Goal: Task Accomplishment & Management: Use online tool/utility

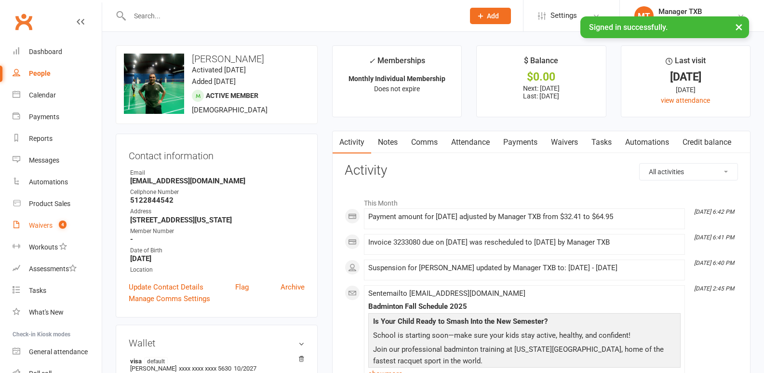
click at [36, 231] on link "Waivers 4" at bounding box center [57, 226] width 89 height 22
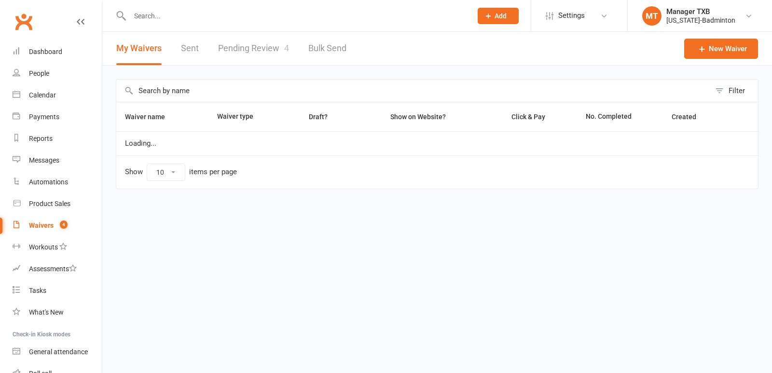
select select "100"
click at [242, 48] on link "Pending Review 4" at bounding box center [253, 48] width 71 height 33
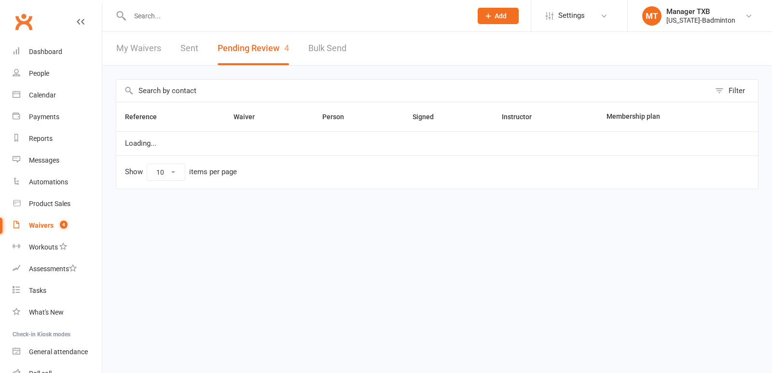
select select "25"
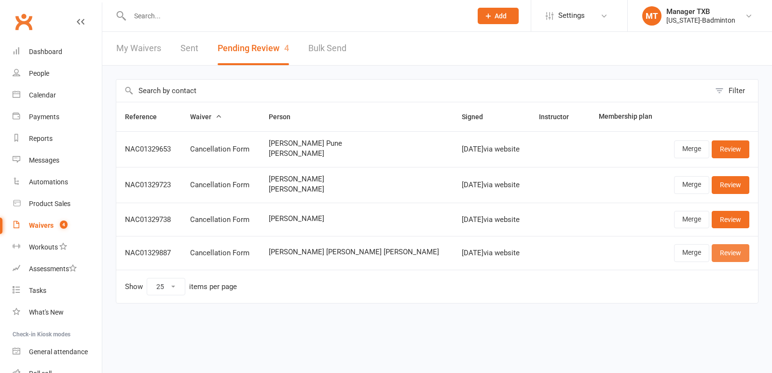
click at [729, 257] on link "Review" at bounding box center [730, 252] width 38 height 17
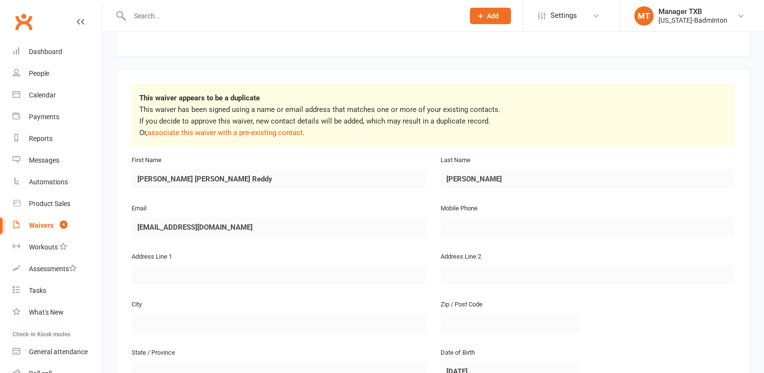
scroll to position [20, 0]
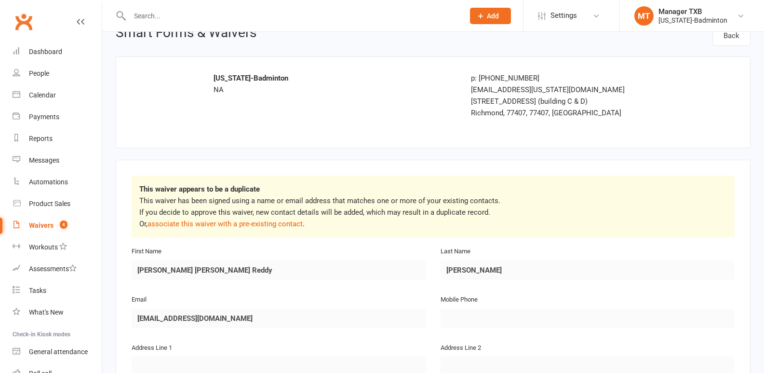
select select "25"
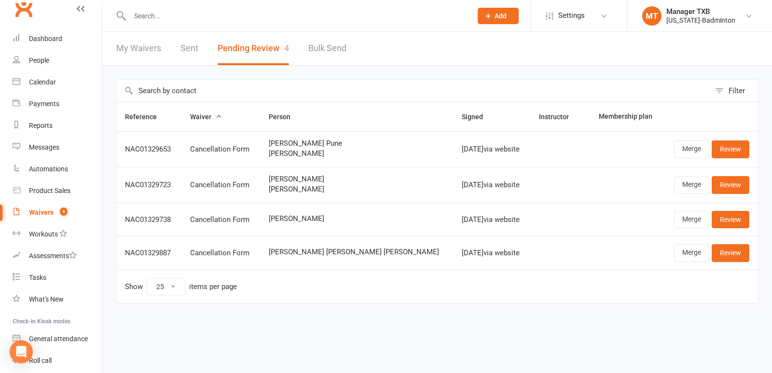
scroll to position [69, 0]
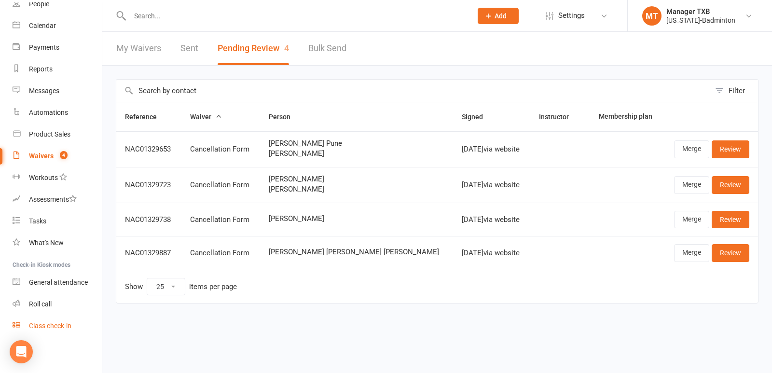
click at [68, 324] on div "Class check-in" at bounding box center [50, 326] width 42 height 8
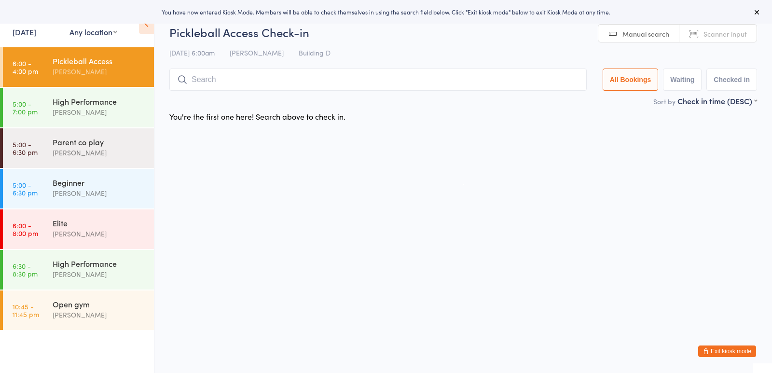
click at [107, 73] on div "[PERSON_NAME]" at bounding box center [99, 71] width 93 height 11
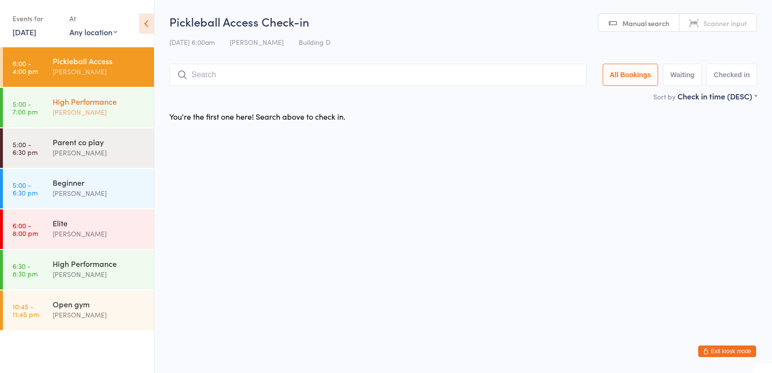
click at [92, 115] on div "[PERSON_NAME]" at bounding box center [99, 112] width 93 height 11
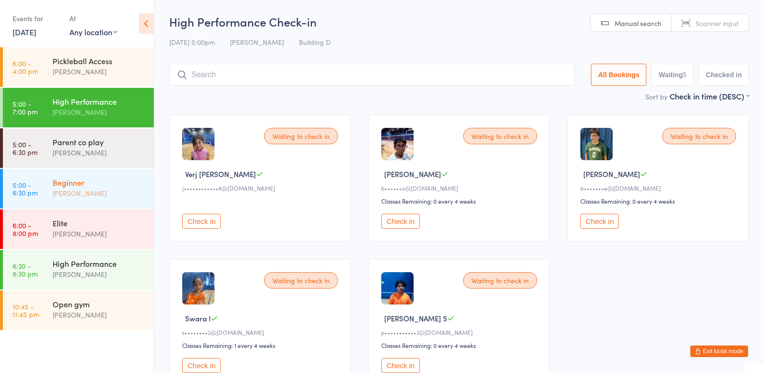
click at [76, 188] on div "[PERSON_NAME]" at bounding box center [99, 193] width 93 height 11
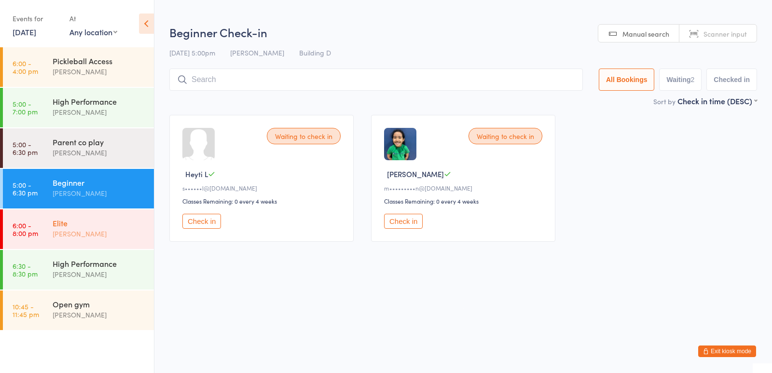
click at [91, 227] on div "Elite" at bounding box center [99, 223] width 93 height 11
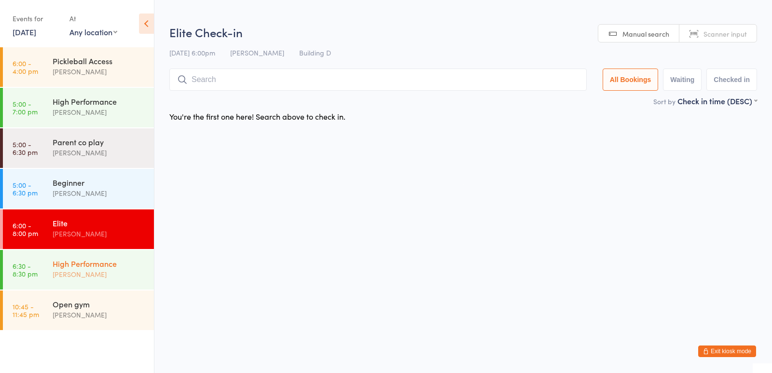
click at [101, 280] on div "High Performance [PERSON_NAME]" at bounding box center [103, 269] width 101 height 38
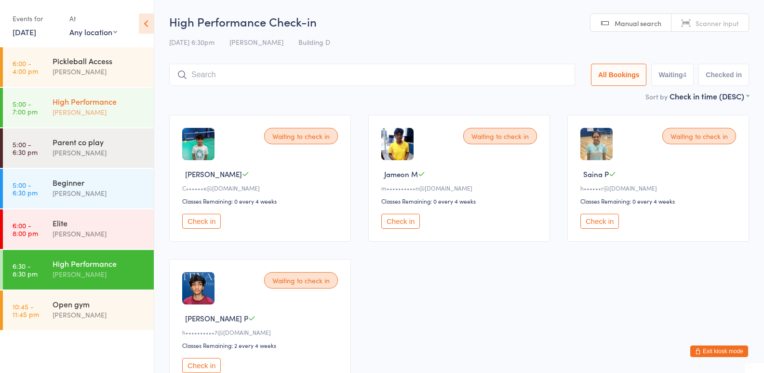
click at [100, 109] on div "[PERSON_NAME]" at bounding box center [99, 112] width 93 height 11
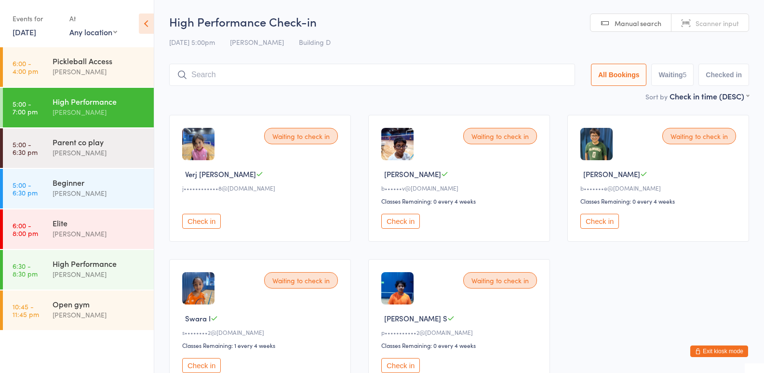
click at [714, 350] on button "Exit kiosk mode" at bounding box center [720, 351] width 58 height 12
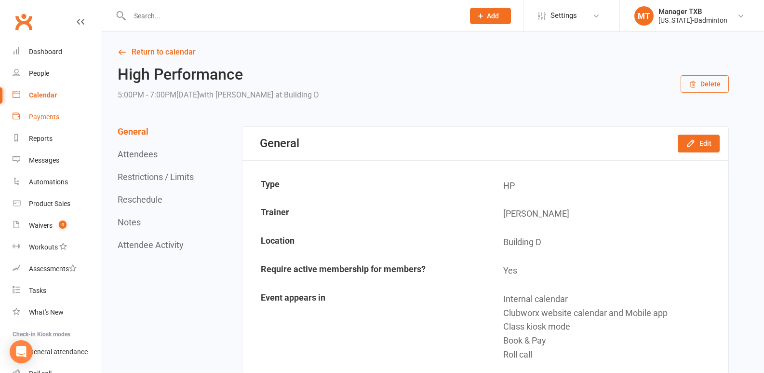
click at [41, 115] on div "Payments" at bounding box center [44, 117] width 30 height 8
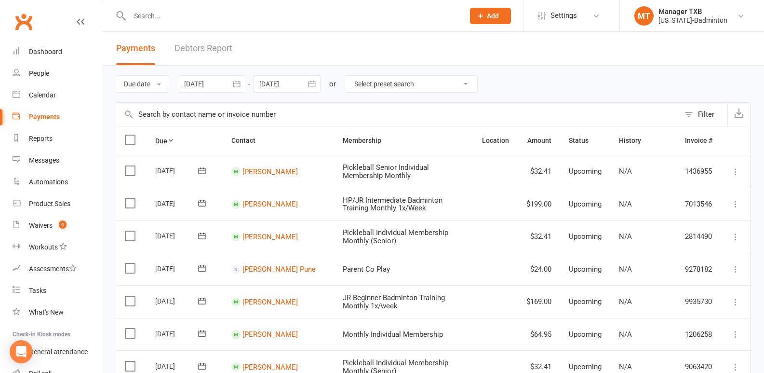
click at [199, 53] on link "Debtors Report" at bounding box center [204, 48] width 58 height 33
